Goal: Task Accomplishment & Management: Use online tool/utility

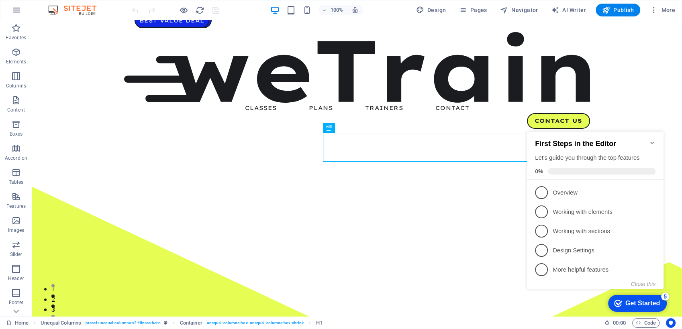
click at [15, 9] on icon "button" at bounding box center [17, 10] width 10 height 10
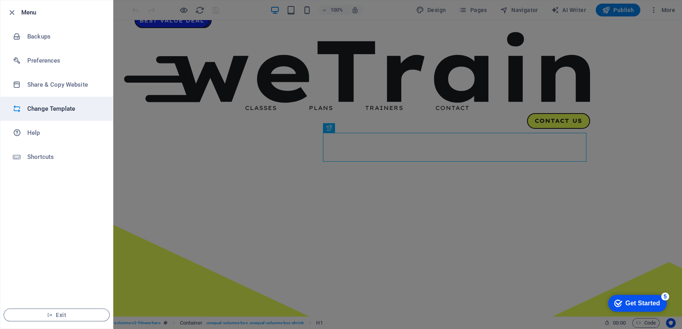
click at [55, 104] on h6 "Change Template" at bounding box center [64, 109] width 74 height 10
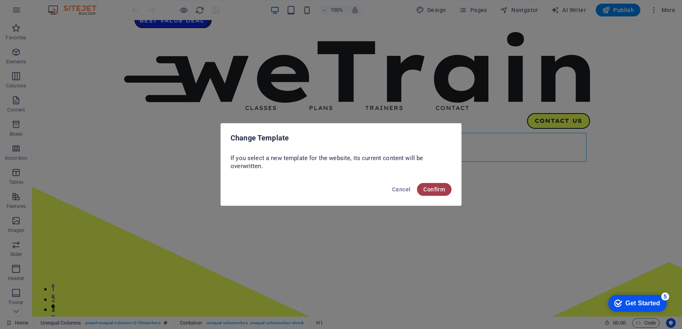
click at [432, 190] on span "Confirm" at bounding box center [434, 189] width 22 height 6
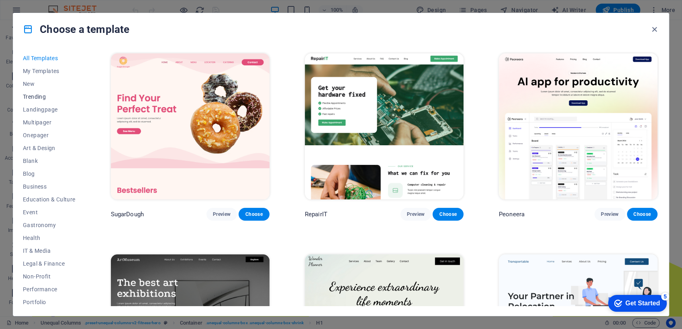
click at [39, 94] on span "Trending" at bounding box center [49, 97] width 53 height 6
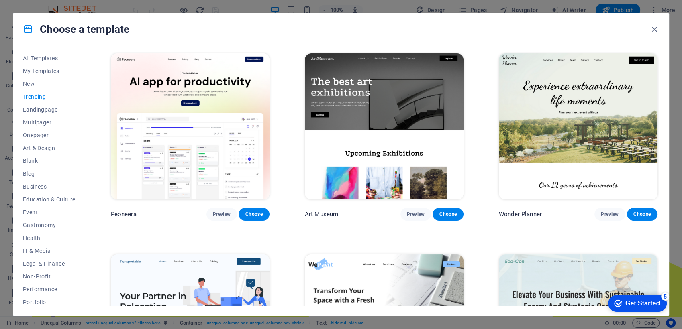
click at [678, 311] on div "Choose a template All Templates My Templates New Trending Landingpage Multipage…" at bounding box center [341, 164] width 682 height 329
drag, startPoint x: 678, startPoint y: 311, endPoint x: 659, endPoint y: 219, distance: 94.3
click at [659, 219] on div "Choose a template All Templates My Templates New Trending Landingpage Multipage…" at bounding box center [341, 164] width 682 height 329
drag, startPoint x: 664, startPoint y: 72, endPoint x: 660, endPoint y: 93, distance: 20.8
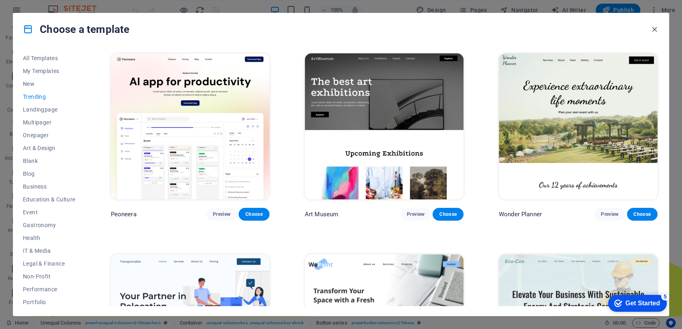
click at [660, 93] on div "All Templates My Templates New Trending Landingpage Multipager Onepager Art & D…" at bounding box center [341, 180] width 656 height 271
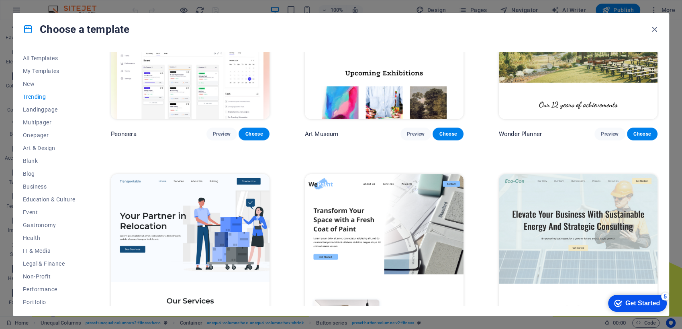
scroll to position [116, 0]
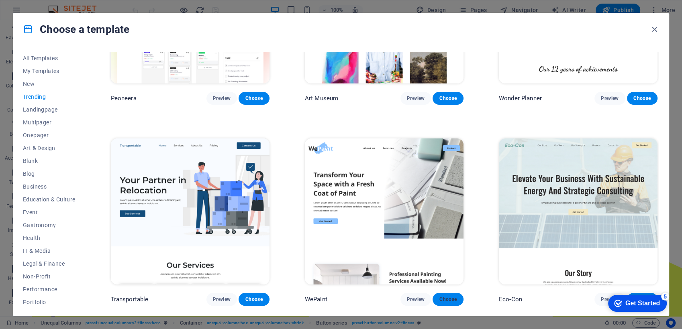
click at [447, 296] on span "Choose" at bounding box center [448, 299] width 18 height 6
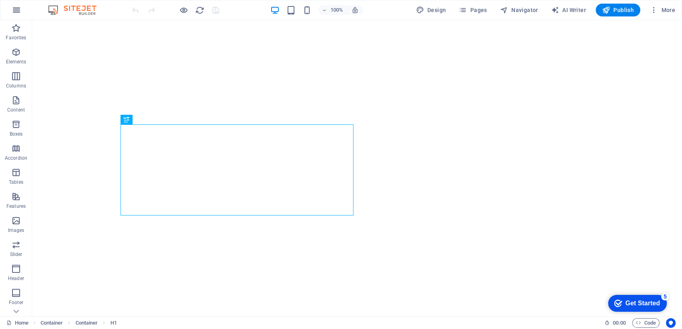
click at [17, 9] on icon "button" at bounding box center [17, 10] width 10 height 10
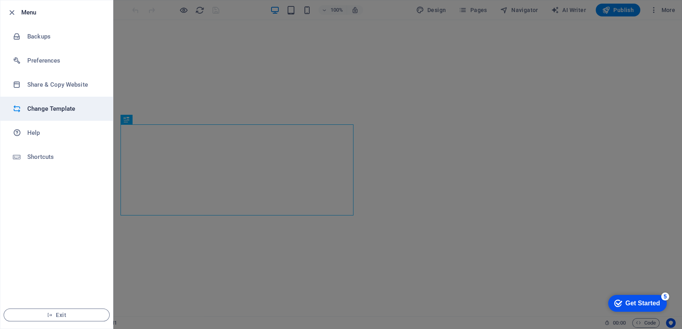
click at [50, 109] on h6 "Change Template" at bounding box center [64, 109] width 74 height 10
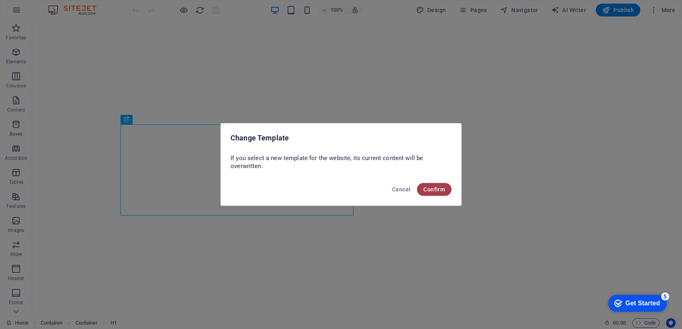
click at [433, 187] on span "Confirm" at bounding box center [434, 189] width 22 height 6
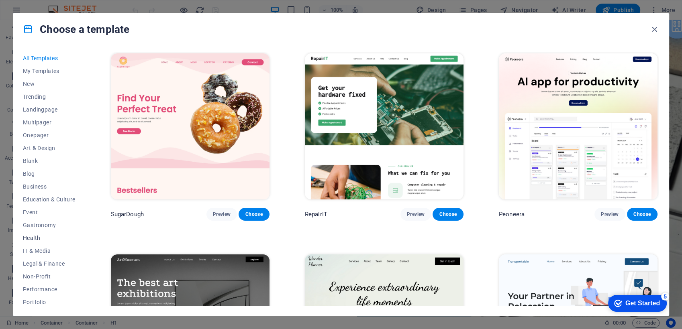
click at [40, 237] on span "Health" at bounding box center [49, 238] width 53 height 6
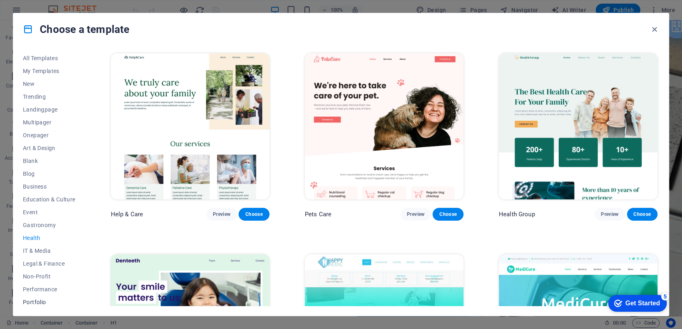
click at [35, 300] on span "Portfolio" at bounding box center [49, 302] width 53 height 6
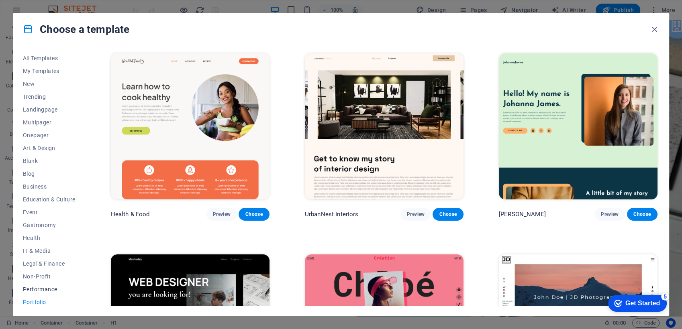
click at [35, 288] on span "Performance" at bounding box center [49, 289] width 53 height 6
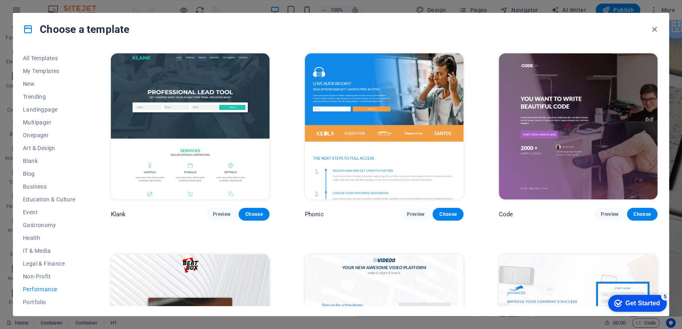
click at [84, 281] on div "All Templates My Templates New Trending Landingpage Multipager Onepager Art & D…" at bounding box center [54, 179] width 62 height 255
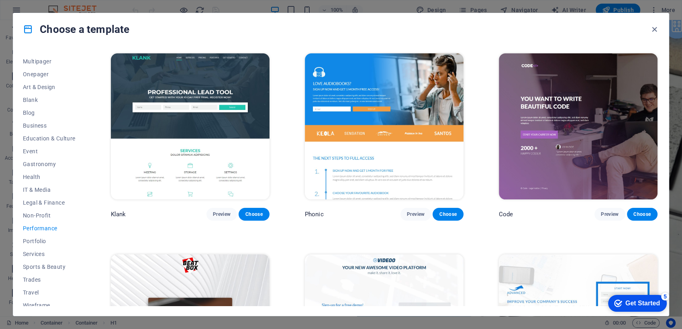
scroll to position [66, 0]
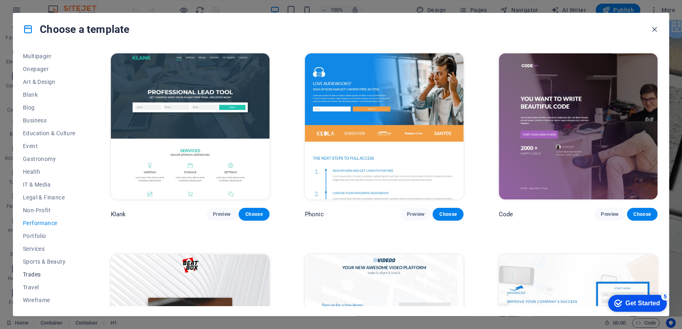
click at [35, 275] on span "Trades" at bounding box center [49, 275] width 53 height 6
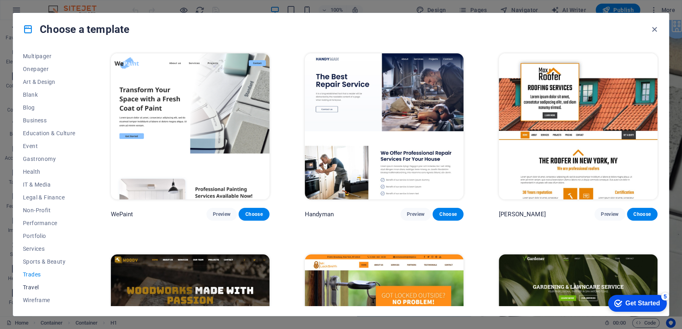
click at [34, 287] on span "Travel" at bounding box center [49, 287] width 53 height 6
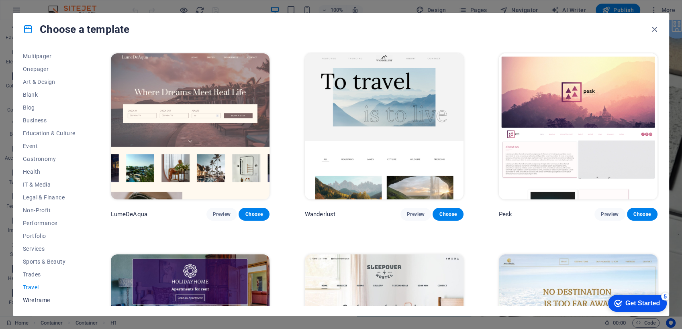
click at [35, 299] on span "Wireframe" at bounding box center [49, 300] width 53 height 6
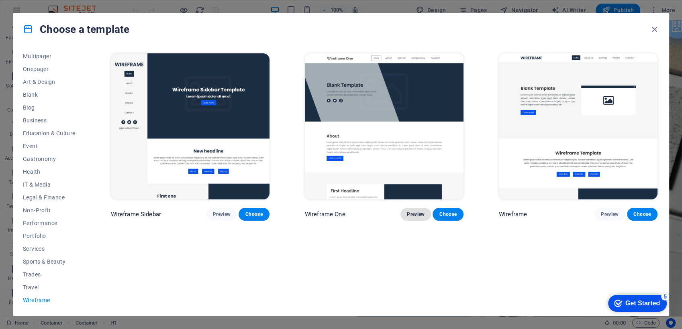
click at [413, 214] on span "Preview" at bounding box center [416, 214] width 18 height 6
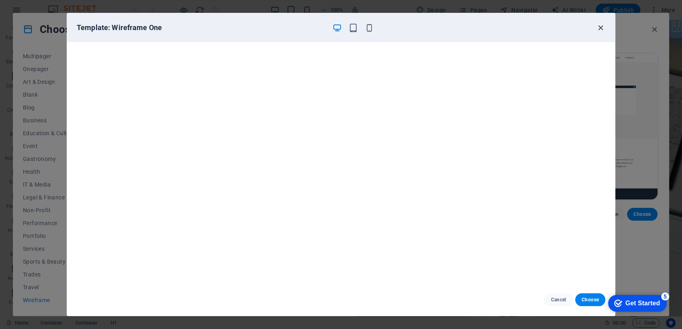
click at [597, 27] on icon "button" at bounding box center [600, 27] width 9 height 9
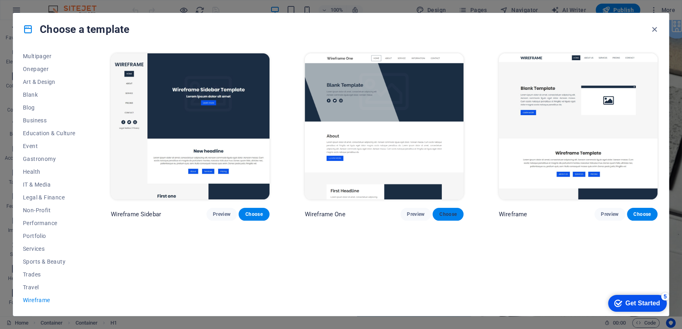
click at [448, 211] on span "Choose" at bounding box center [448, 214] width 18 height 6
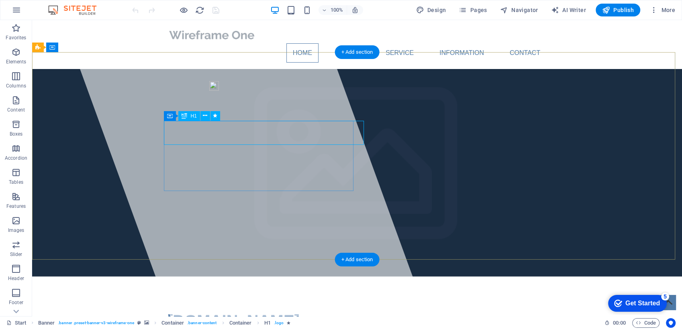
click at [300, 312] on span "[DOMAIN_NAME]" at bounding box center [234, 321] width 132 height 18
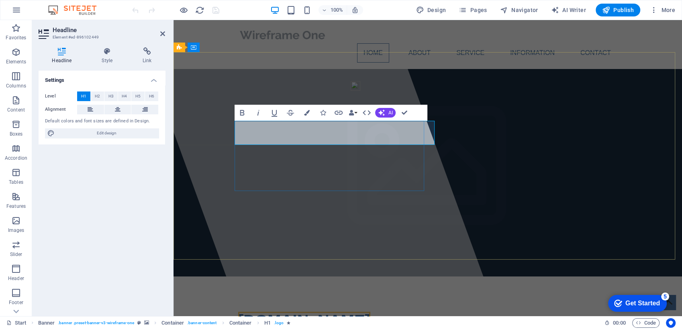
click at [370, 312] on span "[DOMAIN_NAME]" at bounding box center [304, 321] width 132 height 18
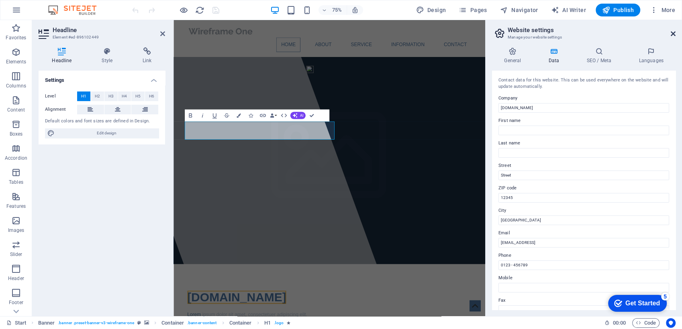
click at [673, 33] on icon at bounding box center [673, 34] width 5 height 6
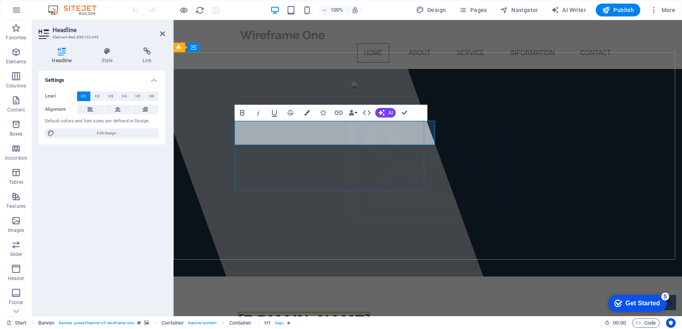
click at [354, 312] on span "[DOMAIN_NAME]" at bounding box center [304, 321] width 132 height 18
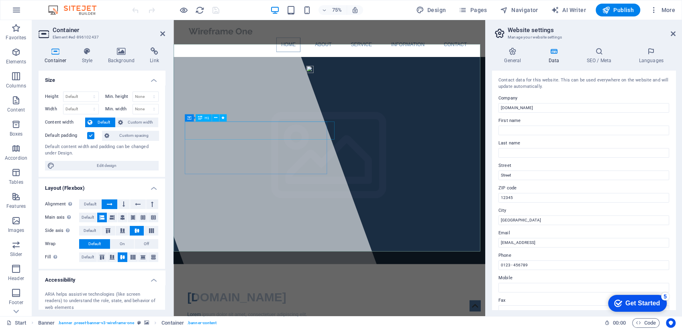
click at [673, 34] on icon at bounding box center [673, 34] width 5 height 6
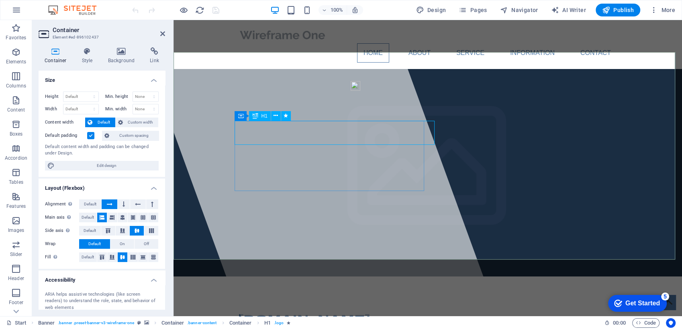
click at [353, 312] on span "[DOMAIN_NAME]" at bounding box center [304, 321] width 132 height 18
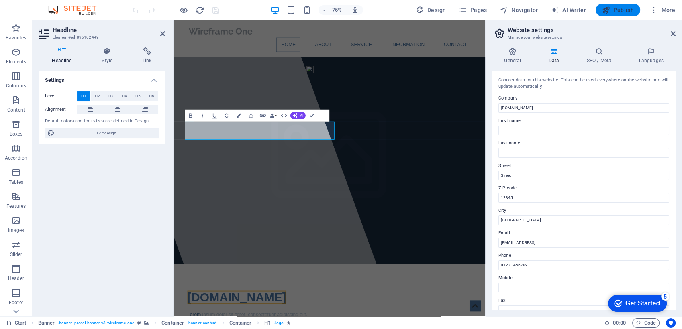
click at [614, 11] on span "Publish" at bounding box center [618, 10] width 32 height 8
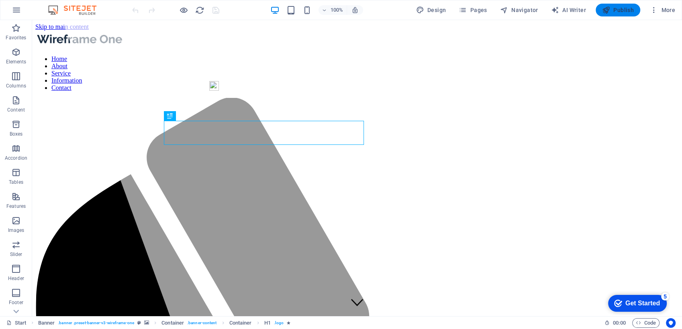
click at [616, 11] on span "Publish" at bounding box center [618, 10] width 32 height 8
click at [615, 11] on span "Publish" at bounding box center [618, 10] width 32 height 8
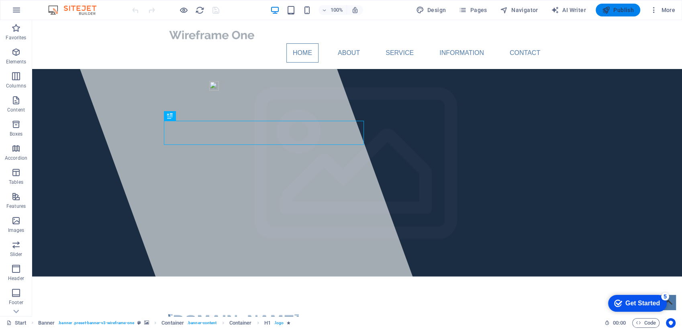
click at [618, 10] on span "Publish" at bounding box center [618, 10] width 32 height 8
